Goal: Information Seeking & Learning: Find specific fact

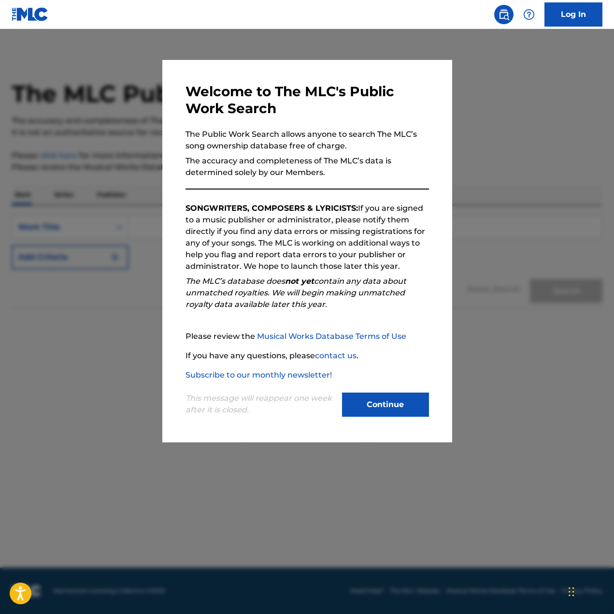
click at [396, 408] on button "Continue" at bounding box center [385, 405] width 87 height 24
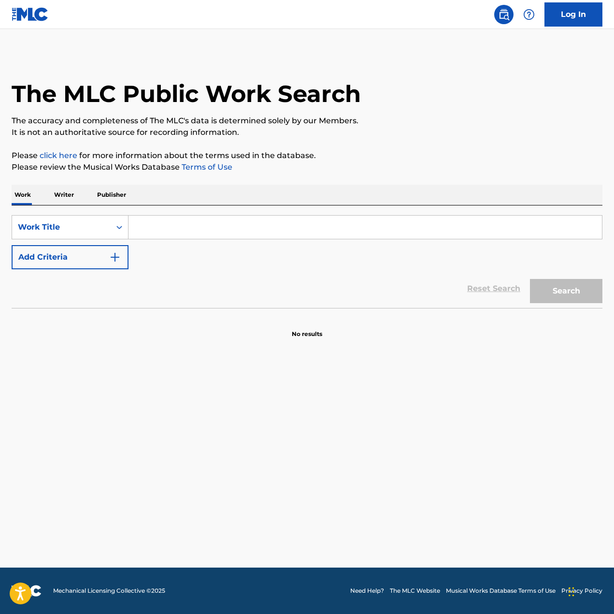
click at [151, 229] on input "Search Form" at bounding box center [366, 227] width 474 height 23
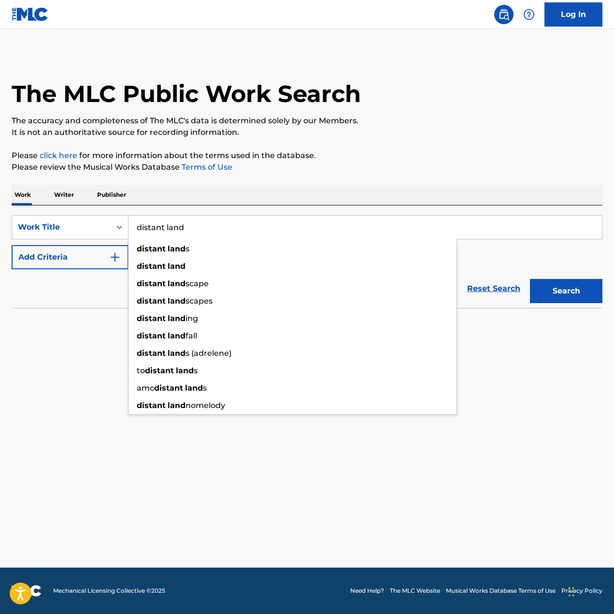
type input "distant land"
click at [69, 254] on button "Add Criteria" at bounding box center [70, 257] width 117 height 24
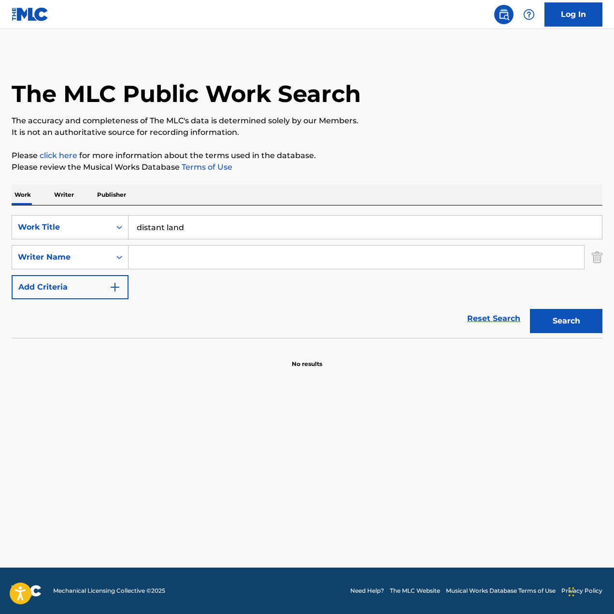
click at [153, 252] on input "Search Form" at bounding box center [357, 257] width 456 height 23
paste input "Madlib"
type input "Madlib"
click at [554, 338] on section at bounding box center [307, 340] width 591 height 5
click at [559, 321] on button "Search" at bounding box center [566, 321] width 73 height 24
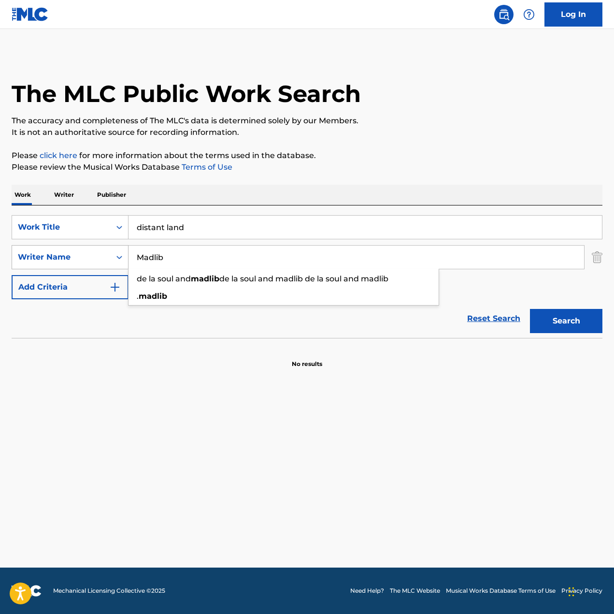
drag, startPoint x: 171, startPoint y: 264, endPoint x: 124, endPoint y: 263, distance: 46.9
click at [124, 263] on div "SearchWithCriteriaa350f02a-f6be-4a38-926b-d222442a9200 Writer Name Madlib de la…" at bounding box center [307, 257] width 591 height 24
click at [530, 309] on button "Search" at bounding box center [566, 321] width 73 height 24
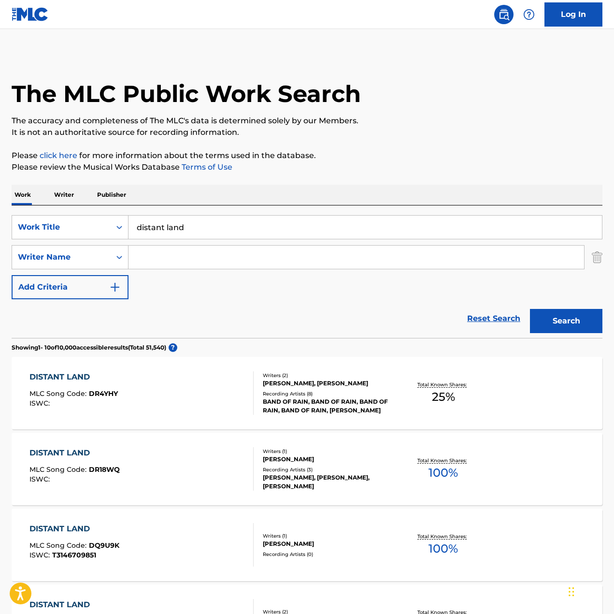
drag, startPoint x: 386, startPoint y: 318, endPoint x: 390, endPoint y: 326, distance: 9.1
drag, startPoint x: 390, startPoint y: 326, endPoint x: 281, endPoint y: 324, distance: 108.8
click at [281, 324] on div "Reset Search Search" at bounding box center [307, 318] width 591 height 39
click at [100, 223] on div "Work Title" at bounding box center [61, 227] width 87 height 12
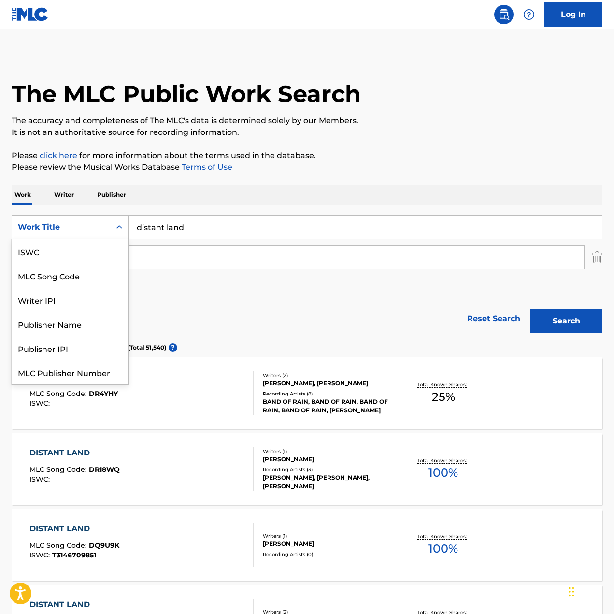
scroll to position [24, 0]
click at [79, 229] on div "Work Title" at bounding box center [61, 227] width 87 height 12
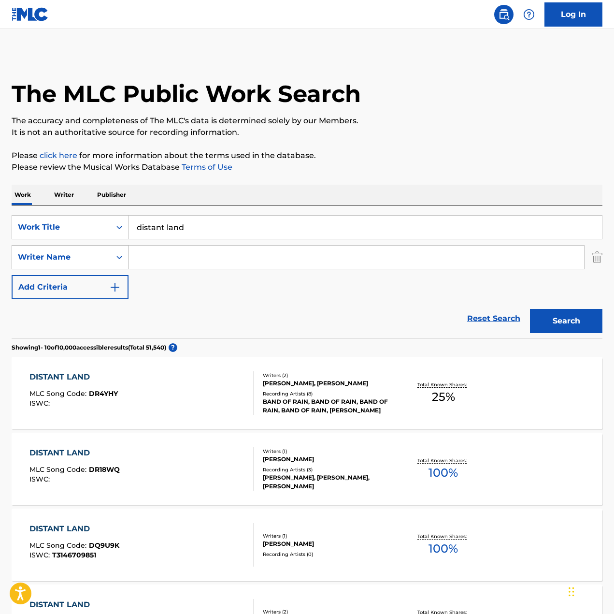
click at [108, 254] on div "Writer Name" at bounding box center [61, 257] width 99 height 18
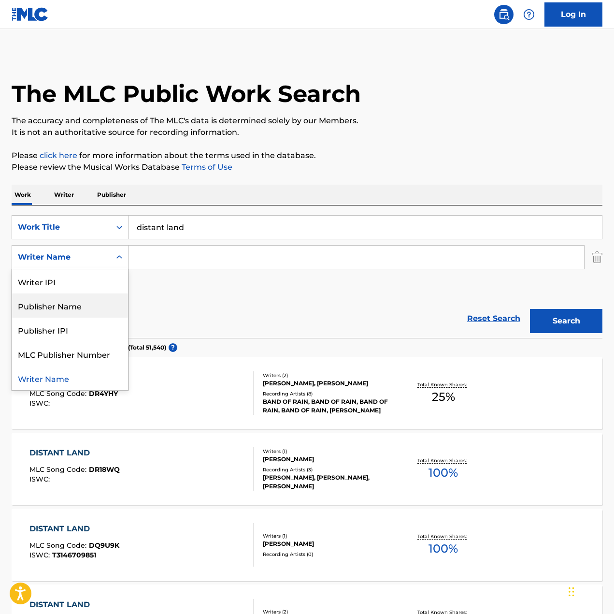
click at [74, 311] on div "Publisher Name" at bounding box center [70, 305] width 116 height 24
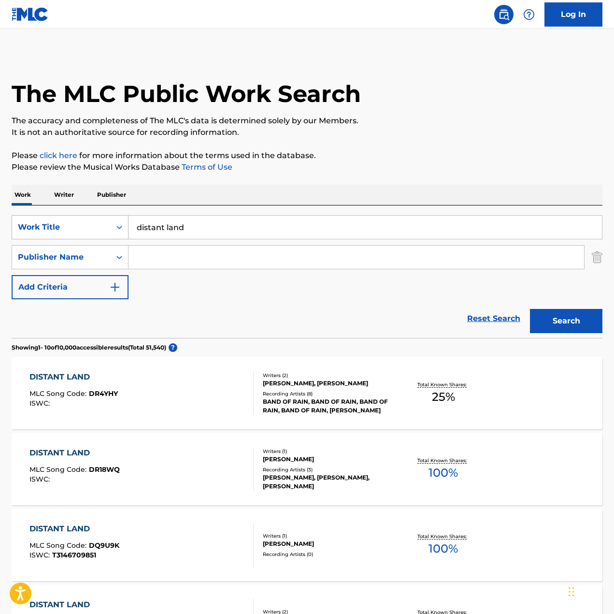
click at [99, 223] on div "Work Title" at bounding box center [61, 227] width 87 height 12
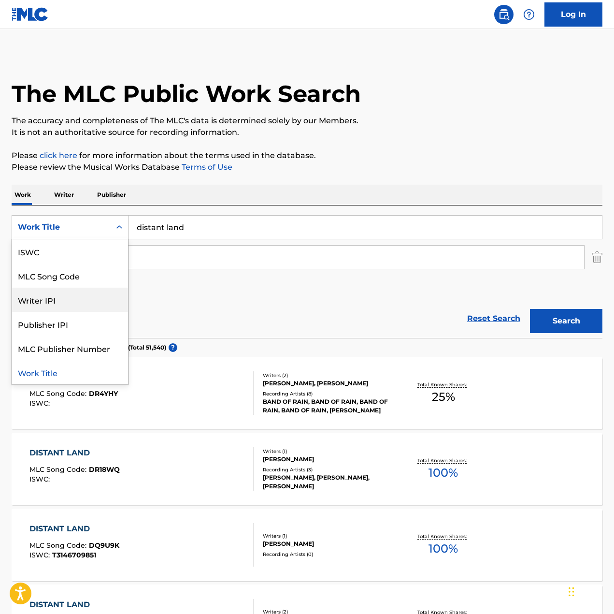
click at [73, 300] on div "Writer IPI" at bounding box center [70, 300] width 116 height 24
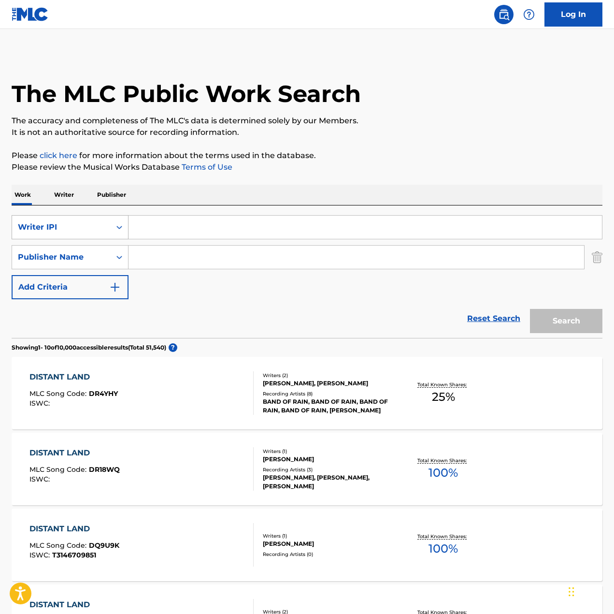
click at [98, 229] on div "Writer IPI" at bounding box center [61, 227] width 87 height 12
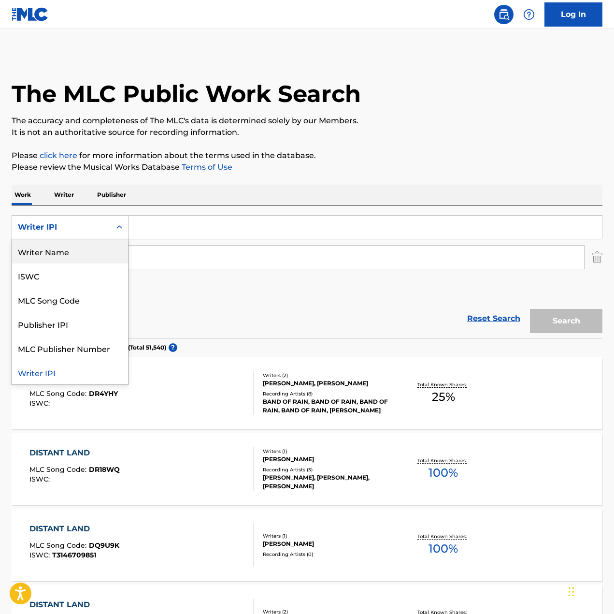
click at [69, 256] on div "Writer Name" at bounding box center [70, 251] width 116 height 24
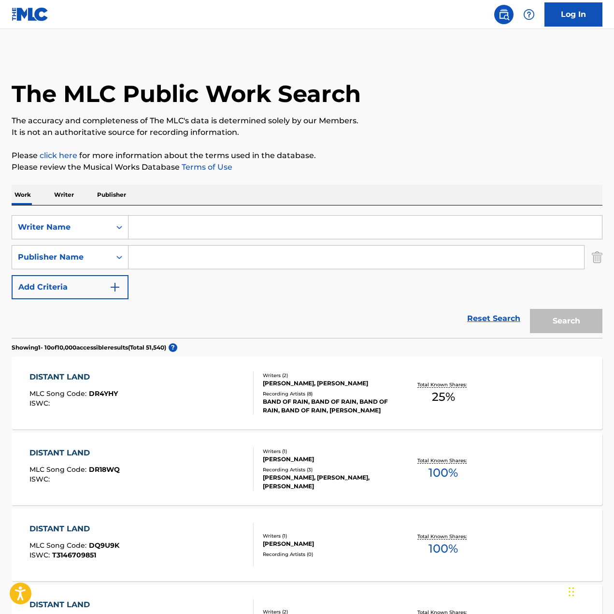
click at [146, 219] on input "Search Form" at bounding box center [366, 227] width 474 height 23
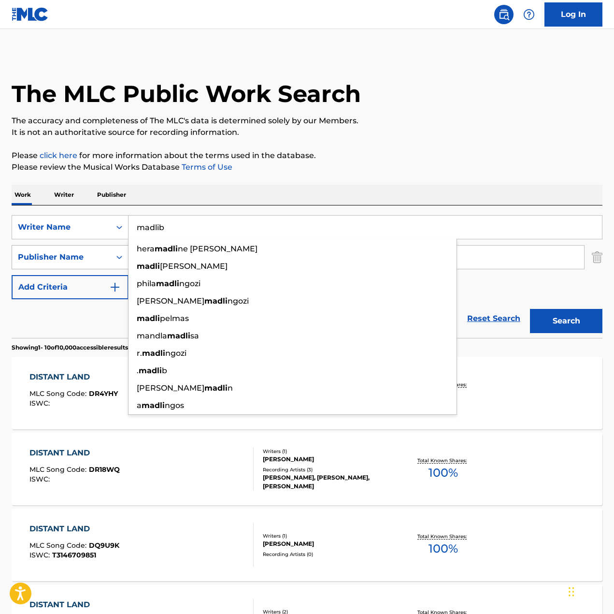
type input "madlib"
click at [530, 309] on button "Search" at bounding box center [566, 321] width 73 height 24
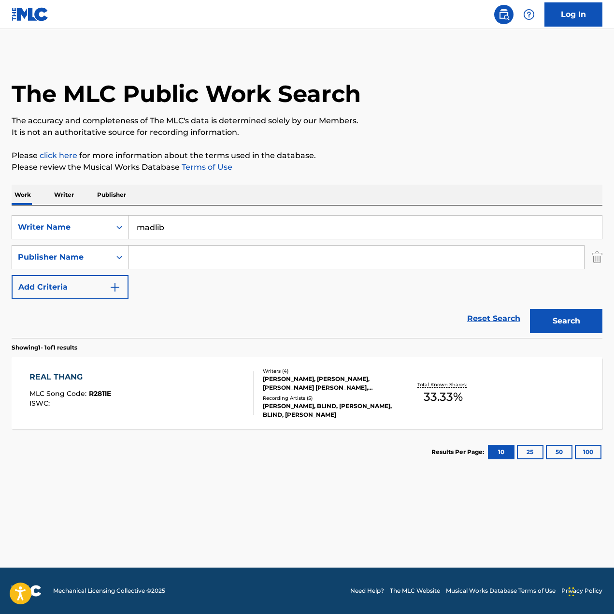
click at [60, 192] on p "Writer" at bounding box center [64, 195] width 26 height 20
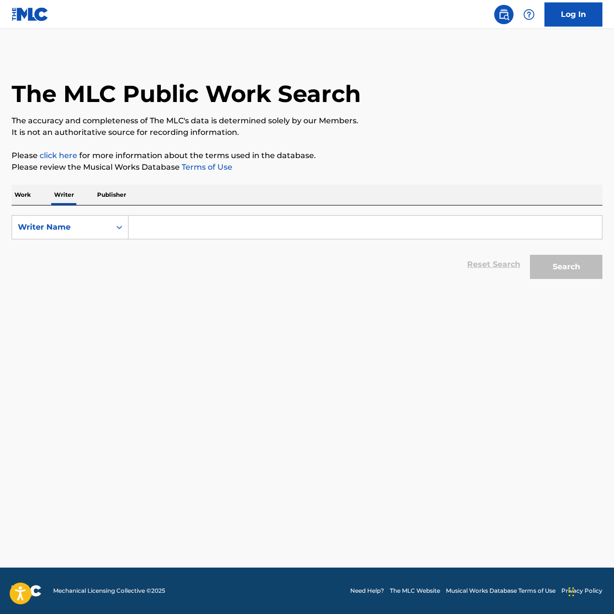
click at [137, 229] on input "Search Form" at bounding box center [366, 227] width 474 height 23
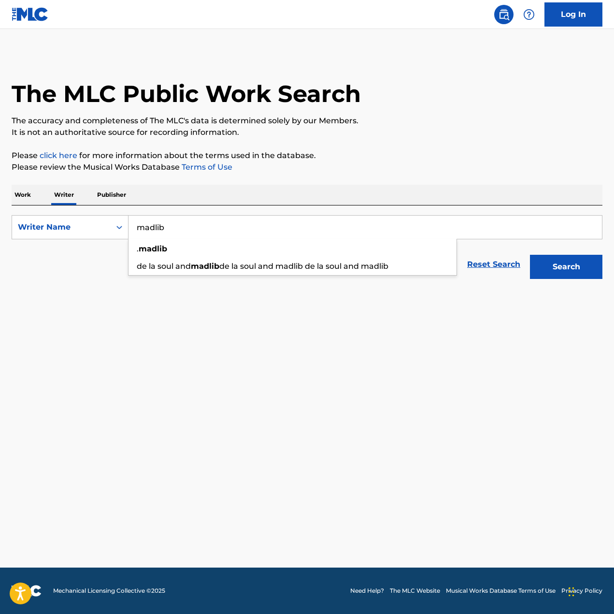
type input "madlib"
click at [530, 255] on button "Search" at bounding box center [566, 267] width 73 height 24
